Goal: Find specific page/section: Find specific page/section

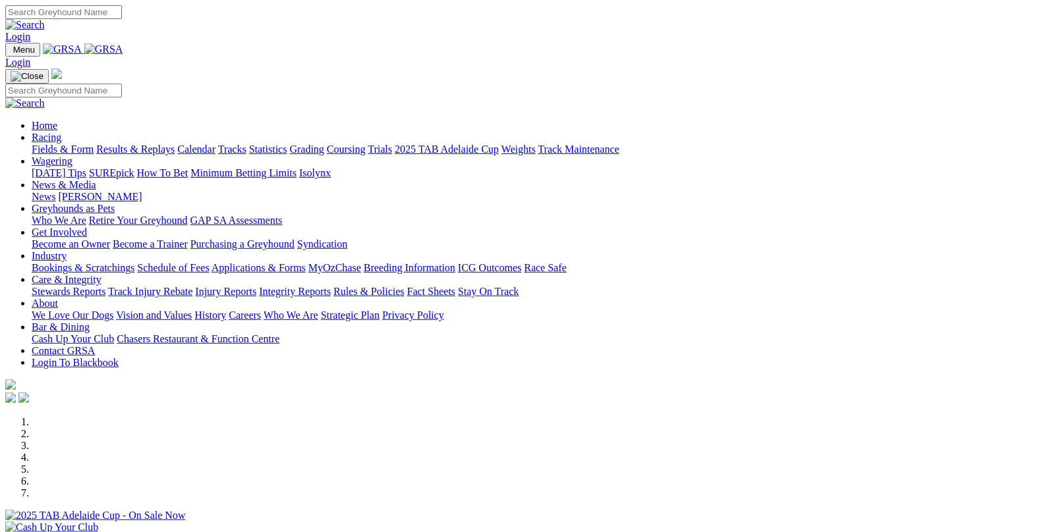
click at [63, 144] on link "Fields & Form" at bounding box center [63, 149] width 62 height 11
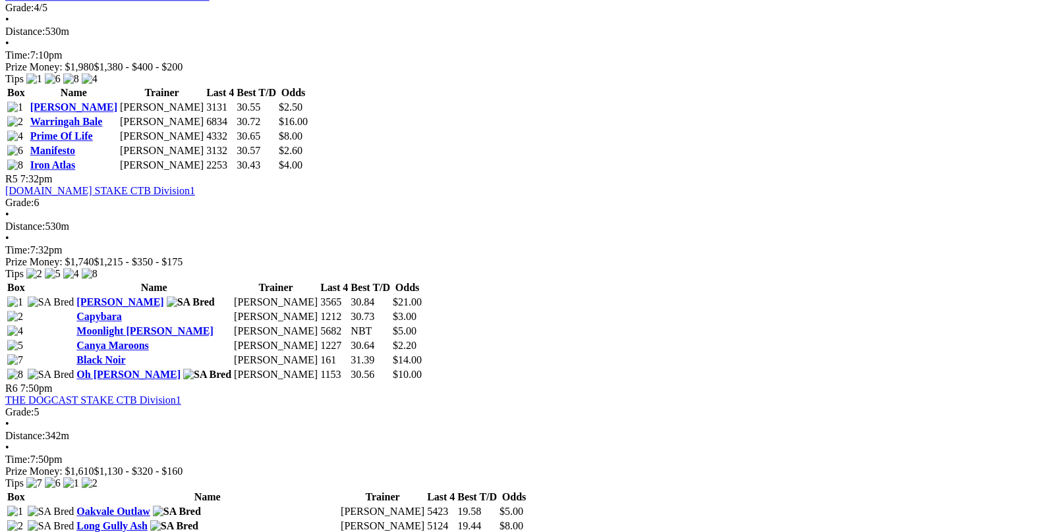
scroll to position [1449, 0]
